Goal: Entertainment & Leisure: Consume media (video, audio)

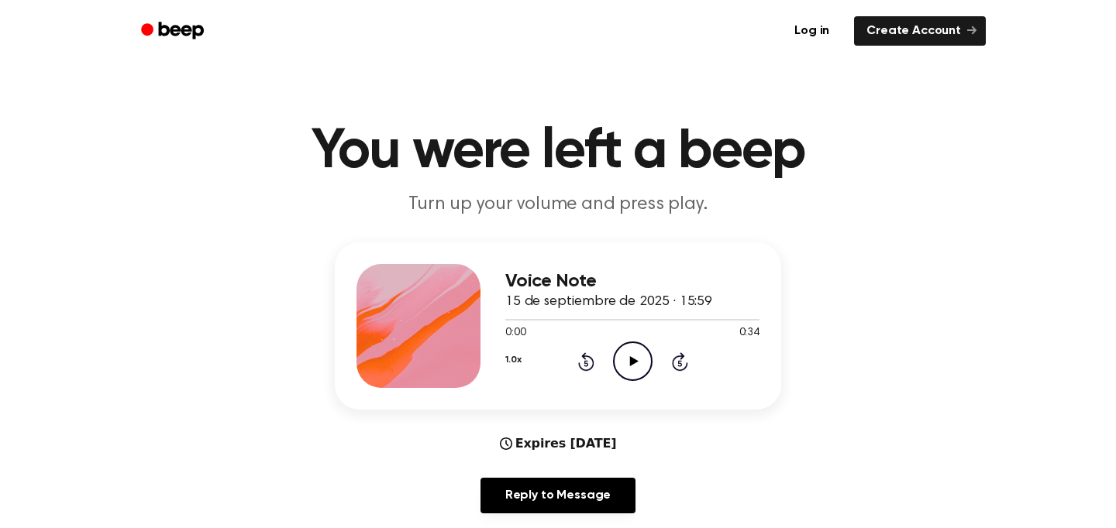
click at [641, 359] on icon "Play Audio" at bounding box center [633, 362] width 40 height 40
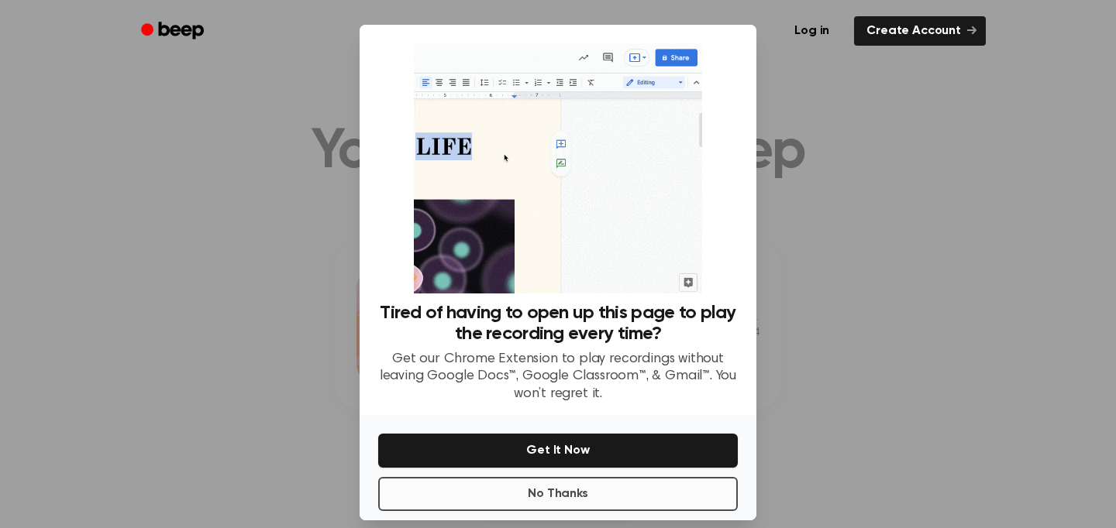
click at [576, 492] on button "No Thanks" at bounding box center [557, 494] width 359 height 34
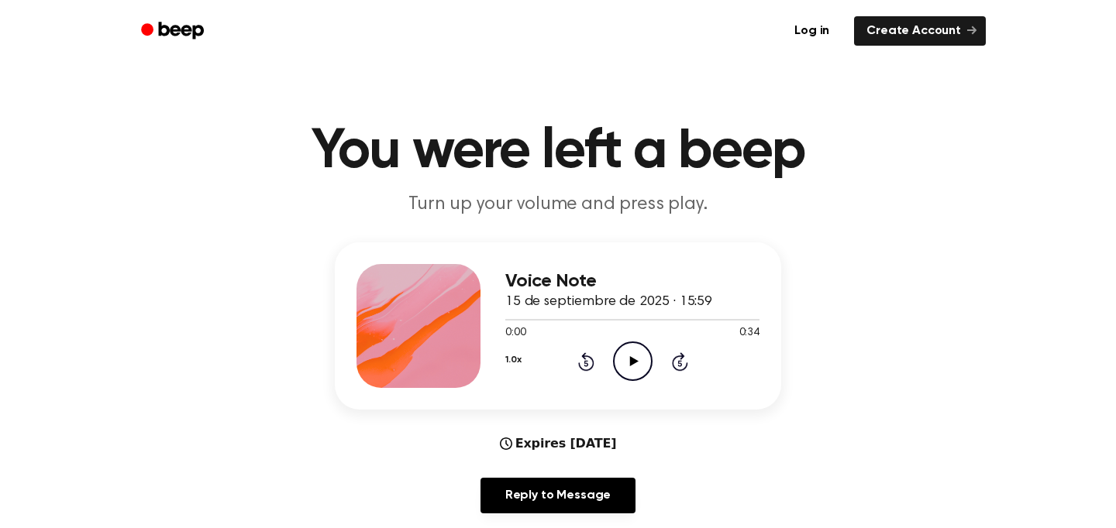
click at [637, 360] on icon "Play Audio" at bounding box center [633, 362] width 40 height 40
click at [630, 359] on icon at bounding box center [633, 361] width 9 height 10
click at [635, 379] on icon "Play Audio" at bounding box center [633, 362] width 40 height 40
click at [622, 365] on icon "Play Audio" at bounding box center [633, 362] width 40 height 40
click at [639, 368] on icon "Play Audio" at bounding box center [633, 362] width 40 height 40
